Goal: Feedback & Contribution: Submit feedback/report problem

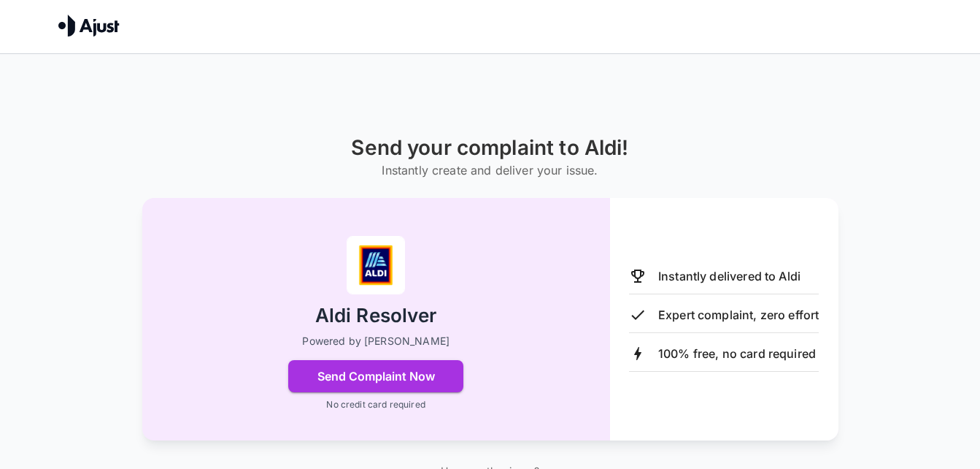
scroll to position [54, 0]
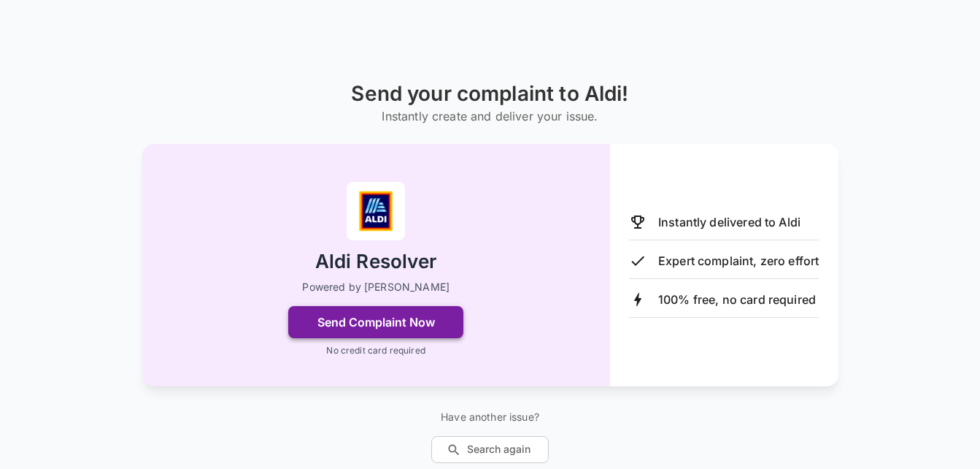
click at [420, 313] on button "Send Complaint Now" at bounding box center [375, 322] width 175 height 32
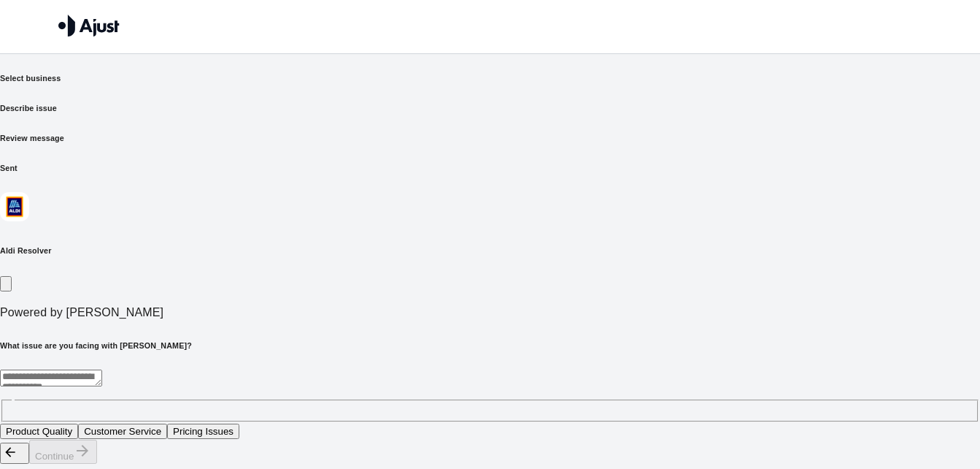
scroll to position [0, 0]
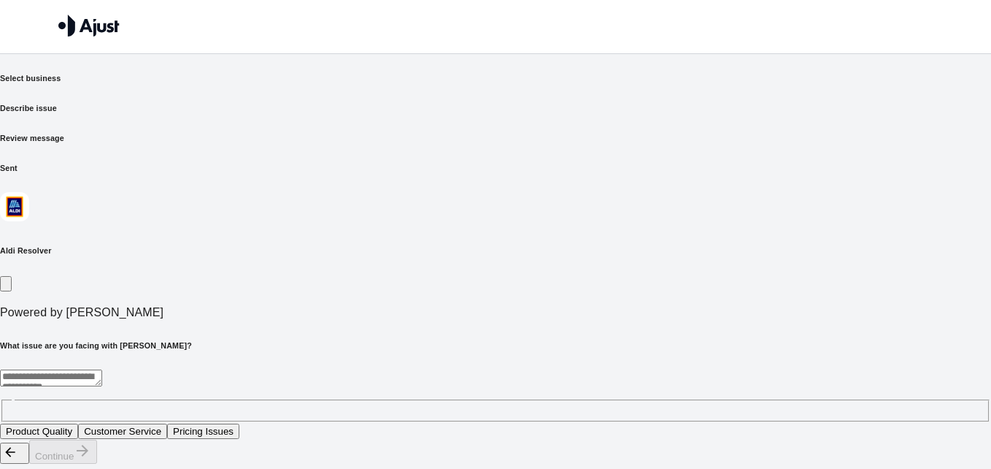
click at [167, 423] on button "Customer Service" at bounding box center [122, 430] width 89 height 15
click at [97, 439] on button "Continue" at bounding box center [63, 451] width 68 height 24
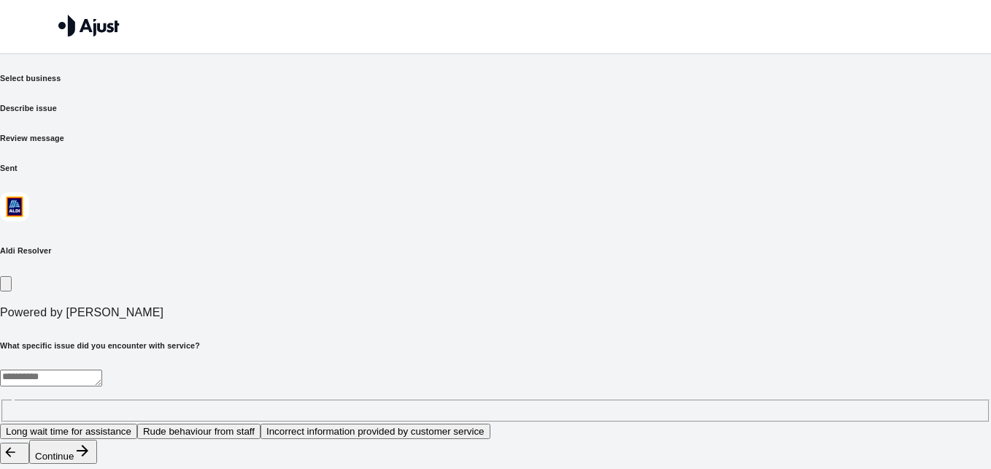
click at [102, 369] on textarea at bounding box center [51, 377] width 102 height 17
click at [261, 423] on button "Rude behaviour from staff" at bounding box center [198, 430] width 123 height 15
click at [97, 441] on button "Continue" at bounding box center [63, 451] width 68 height 24
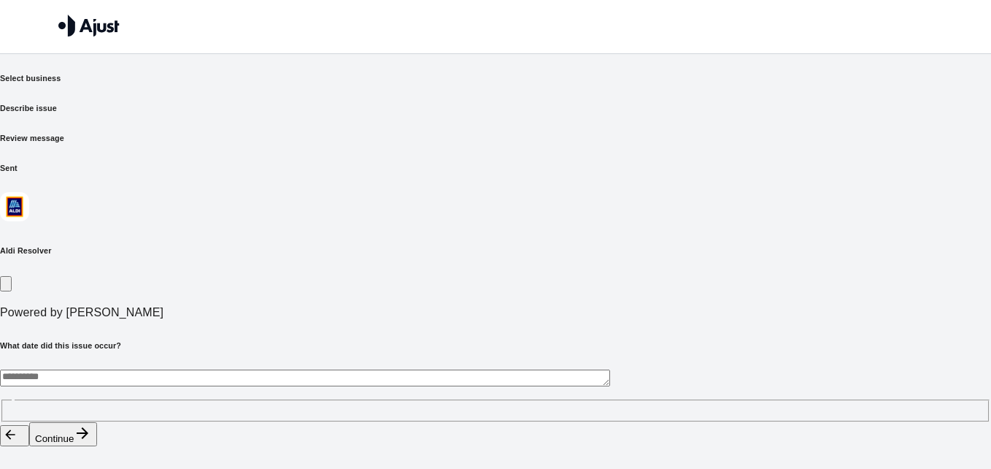
click at [511, 369] on div "* ​" at bounding box center [495, 395] width 991 height 53
type textarea "**********"
click at [97, 437] on button "Continue" at bounding box center [63, 434] width 68 height 24
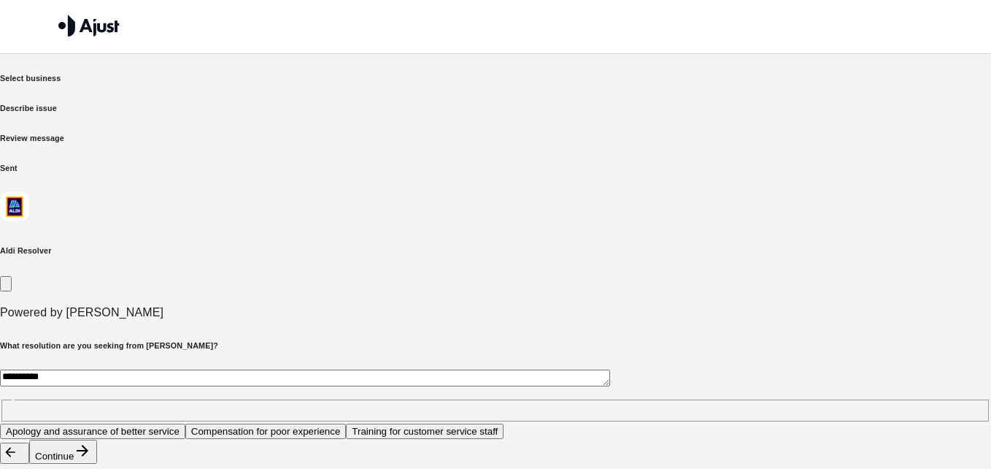
click at [185, 423] on button "Apology and assurance of better service" at bounding box center [92, 430] width 185 height 15
click at [97, 444] on button "Continue" at bounding box center [63, 451] width 68 height 24
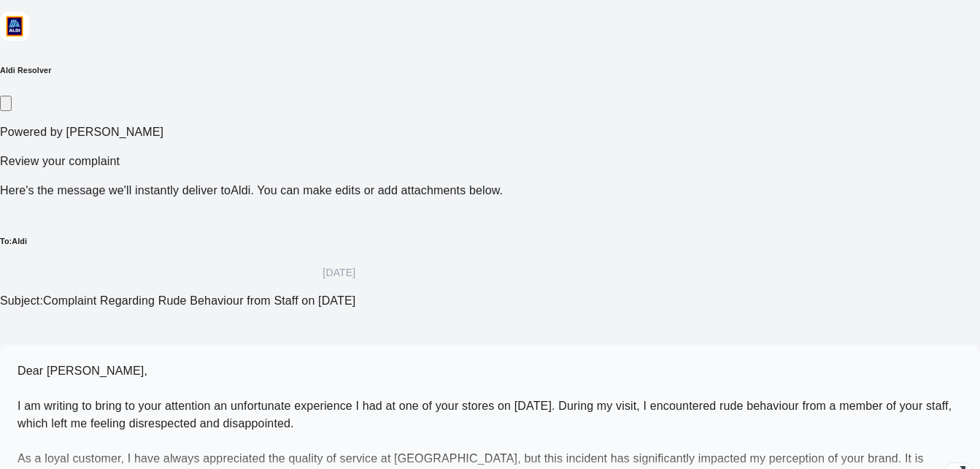
scroll to position [181, 0]
click at [496, 364] on span "Dear [PERSON_NAME], I am writing to bring to your attention an unfortunate expe…" at bounding box center [485, 423] width 934 height 118
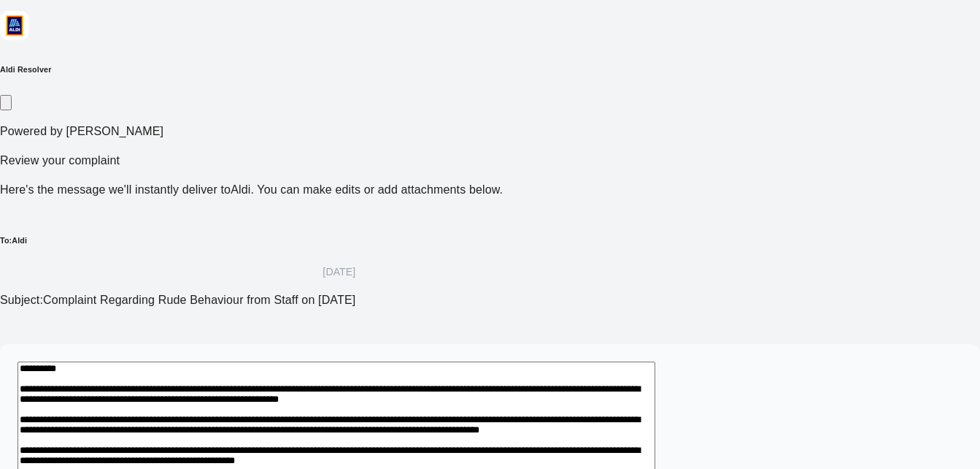
drag, startPoint x: 558, startPoint y: 298, endPoint x: 415, endPoint y: 287, distance: 143.5
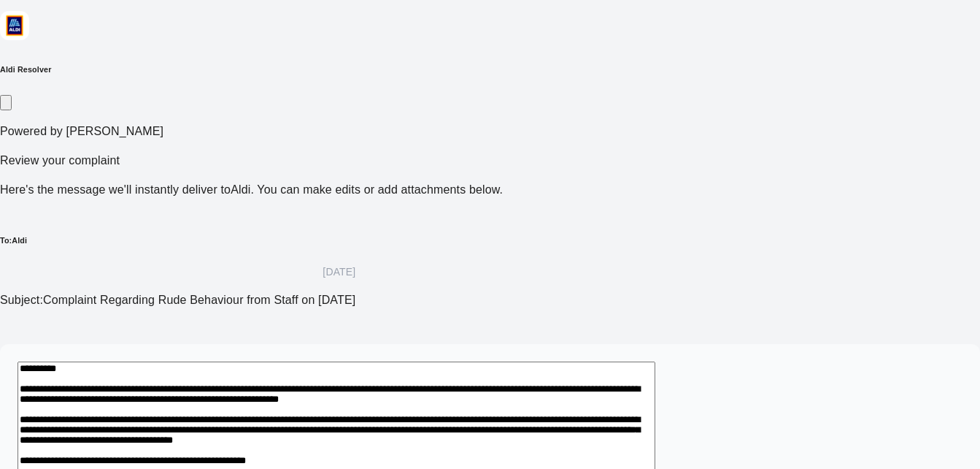
click at [448, 361] on textarea "**********" at bounding box center [337, 470] width 638 height 218
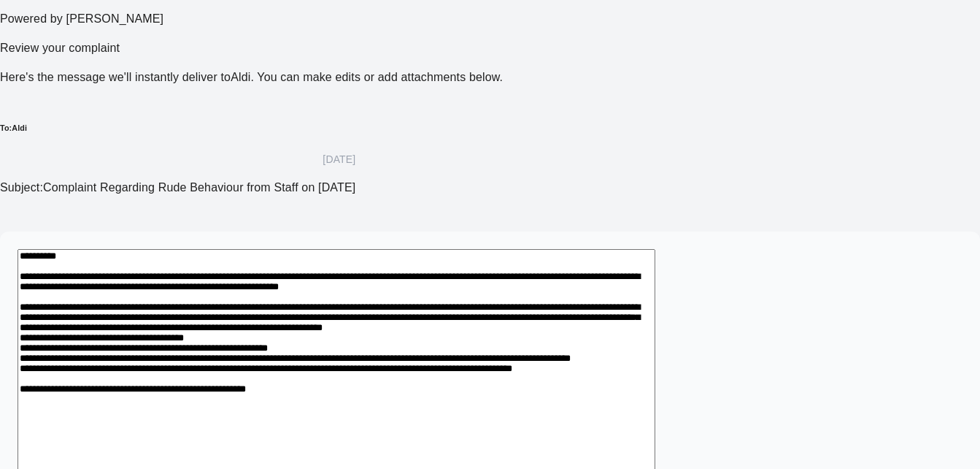
scroll to position [296, 0]
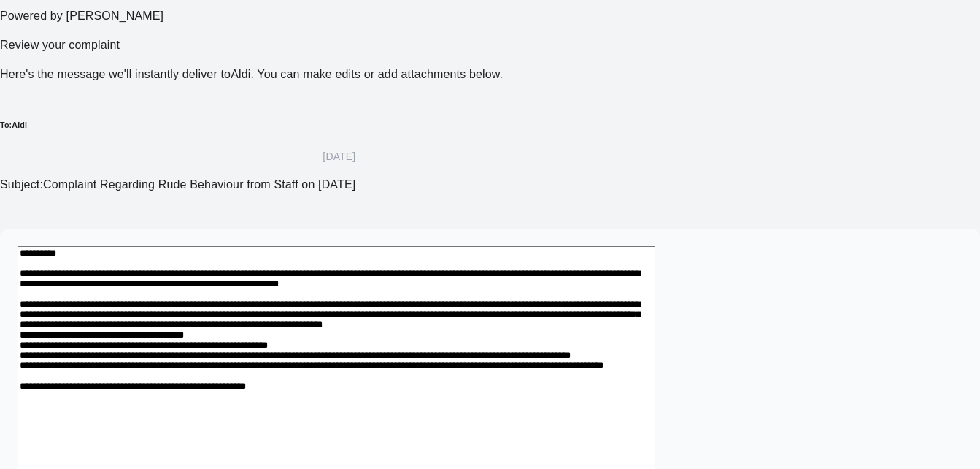
drag, startPoint x: 699, startPoint y: 285, endPoint x: 798, endPoint y: 276, distance: 98.9
click at [656, 284] on textarea at bounding box center [337, 405] width 638 height 319
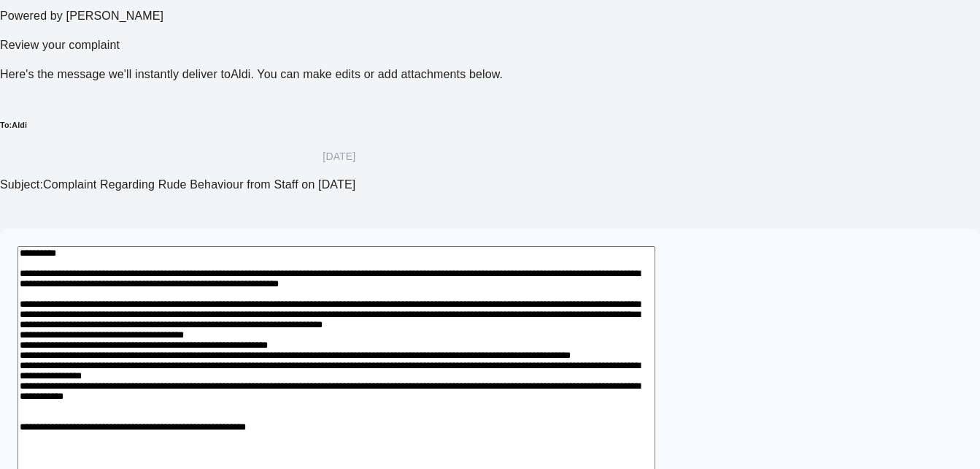
drag, startPoint x: 269, startPoint y: 310, endPoint x: 273, endPoint y: 323, distance: 12.9
click at [232, 315] on textarea at bounding box center [337, 430] width 638 height 369
click at [596, 338] on textarea at bounding box center [337, 430] width 638 height 369
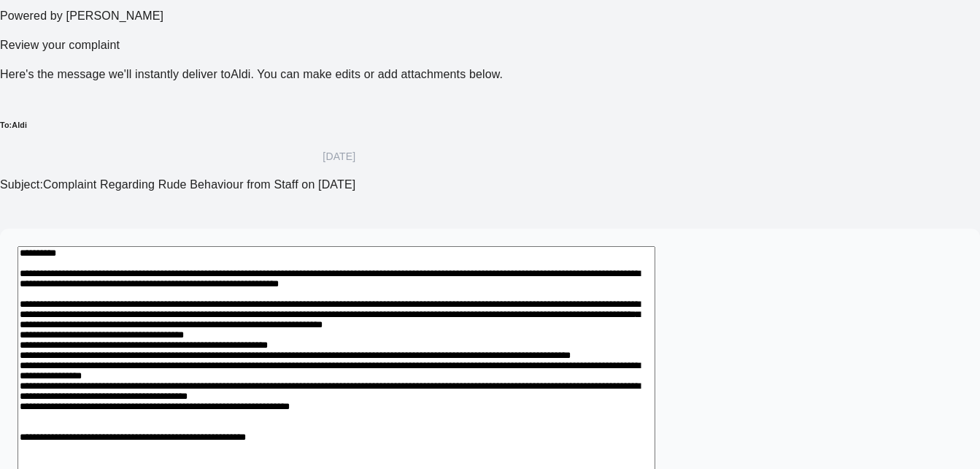
click at [600, 359] on textarea at bounding box center [337, 439] width 638 height 386
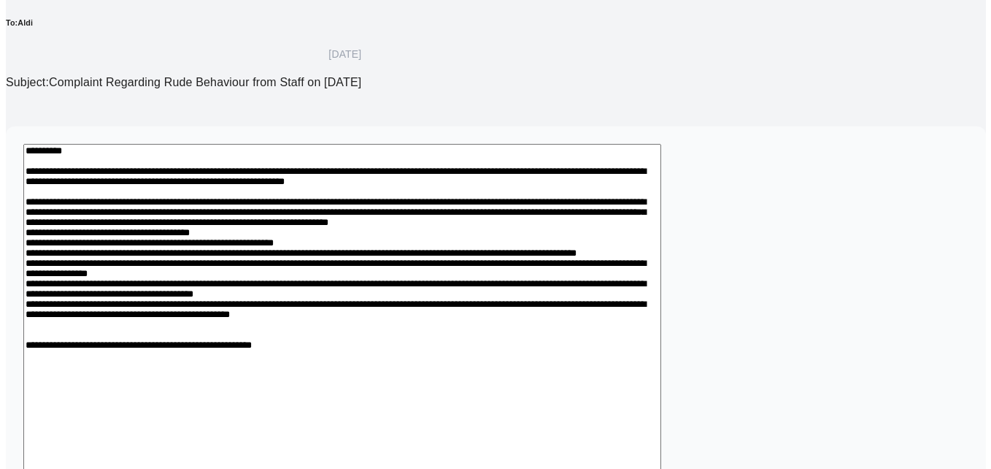
scroll to position [432, 0]
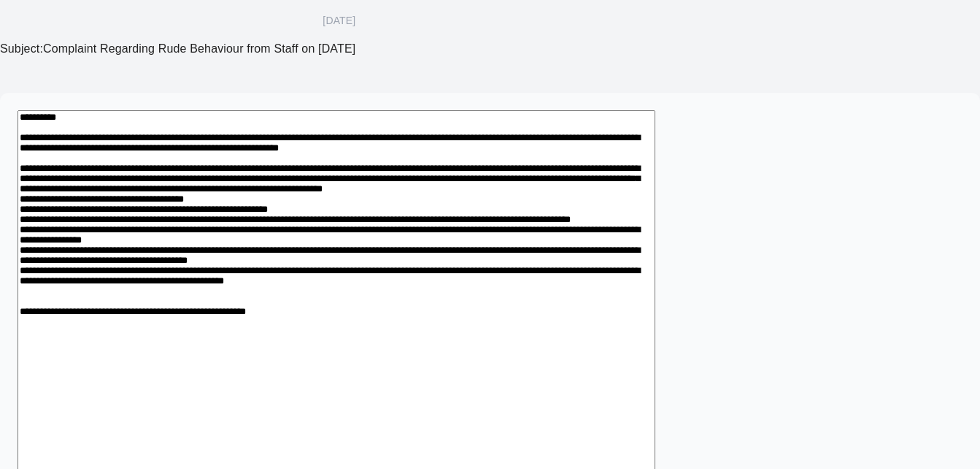
click at [617, 305] on textarea at bounding box center [337, 320] width 638 height 420
type textarea "**********"
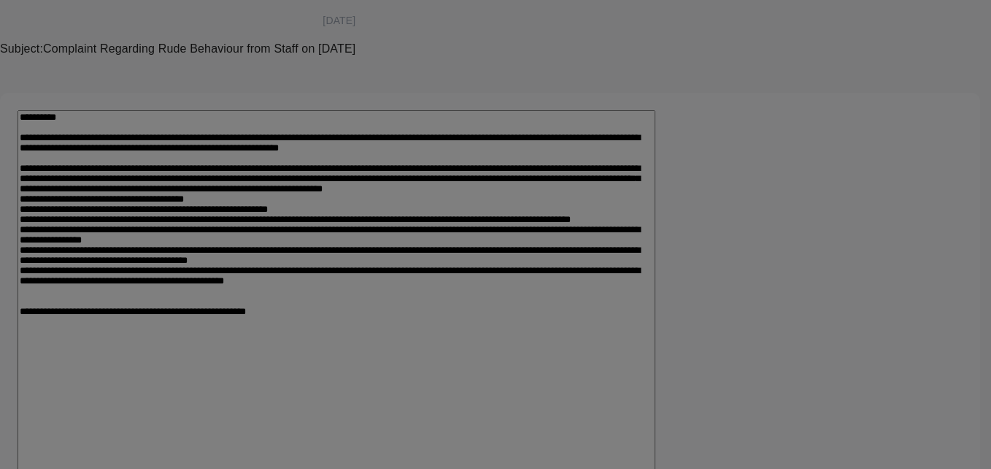
type input "**********"
type input "******"
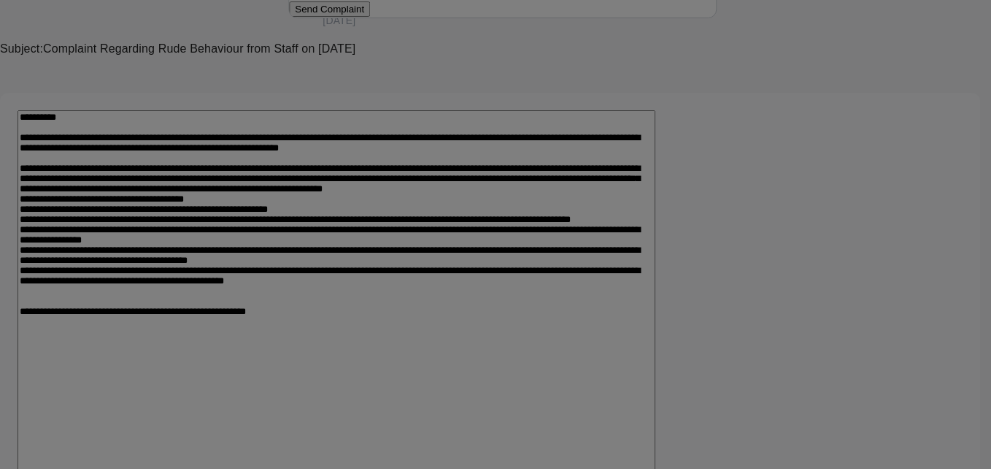
click at [370, 17] on button "Send Complaint" at bounding box center [329, 8] width 81 height 15
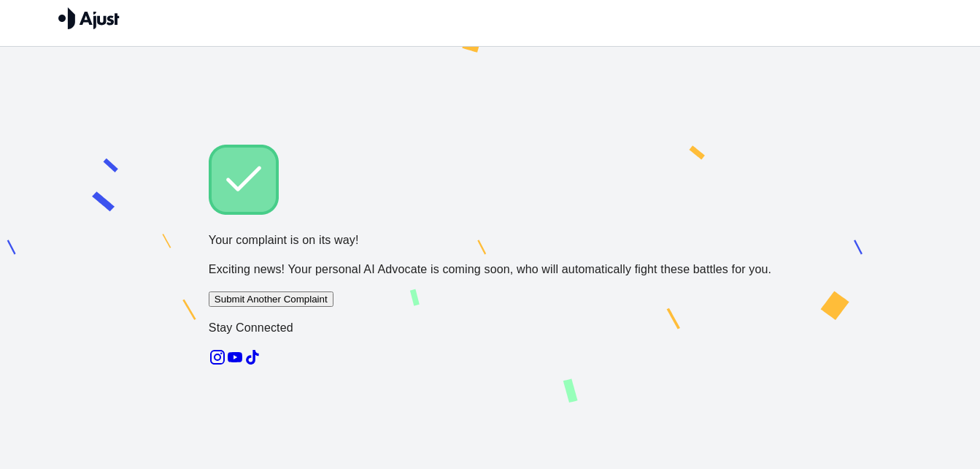
scroll to position [0, 0]
